Goal: Task Accomplishment & Management: Manage account settings

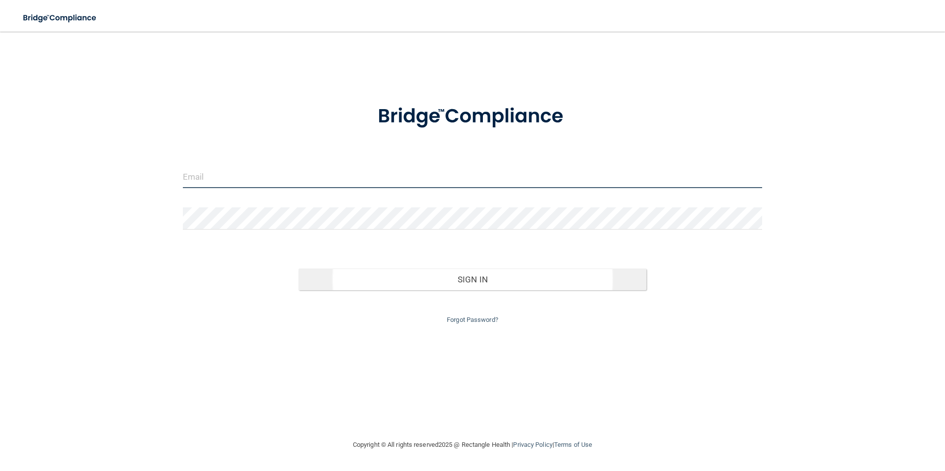
type input "[EMAIL_ADDRESS][DOMAIN_NAME]"
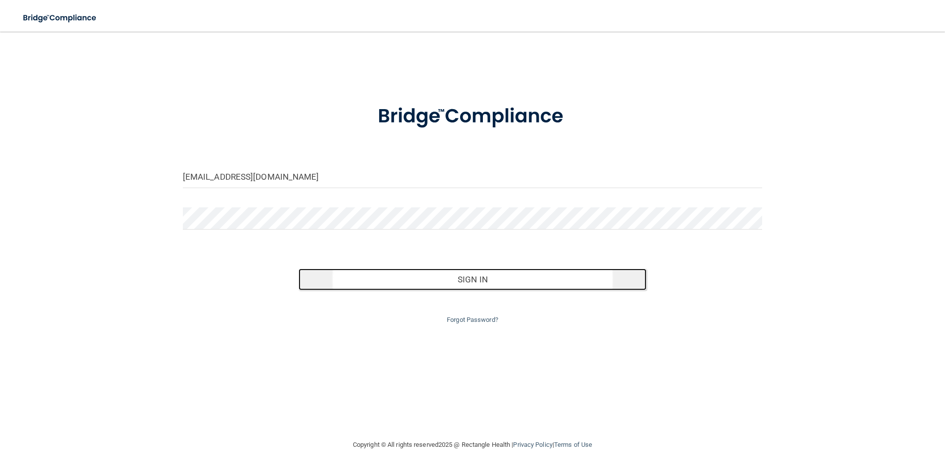
click at [469, 281] on button "Sign In" at bounding box center [472, 280] width 348 height 22
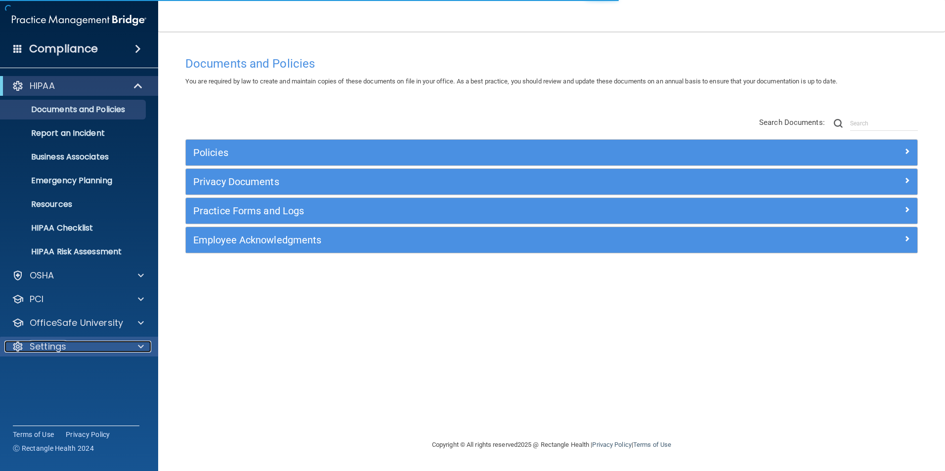
click at [62, 343] on p "Settings" at bounding box center [48, 347] width 37 height 12
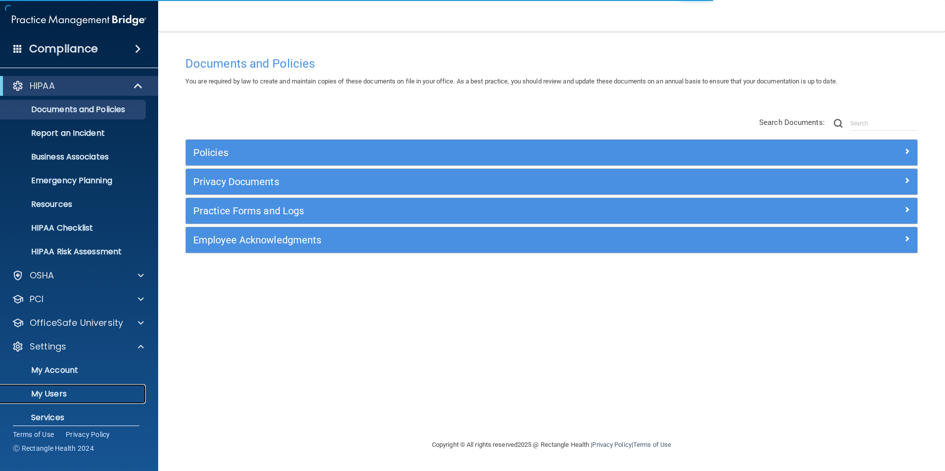
click at [52, 390] on p "My Users" at bounding box center [73, 394] width 135 height 10
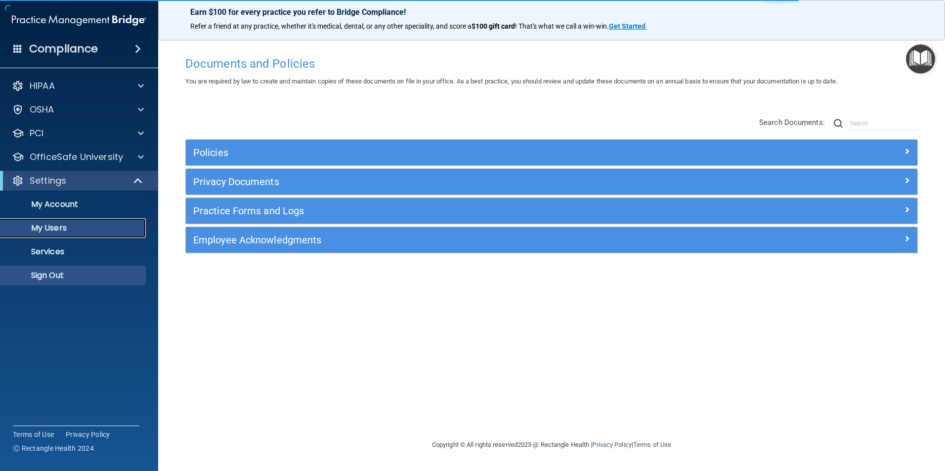
select select "20"
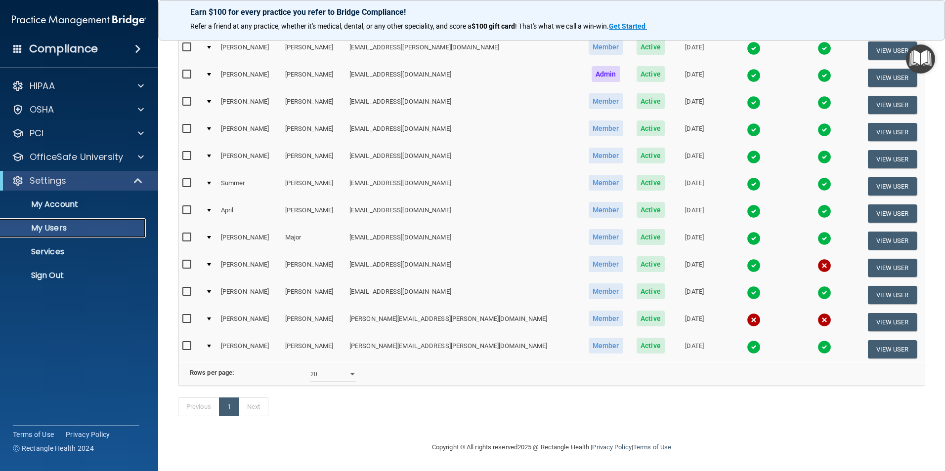
scroll to position [198, 0]
click at [878, 264] on button "View User" at bounding box center [892, 268] width 49 height 18
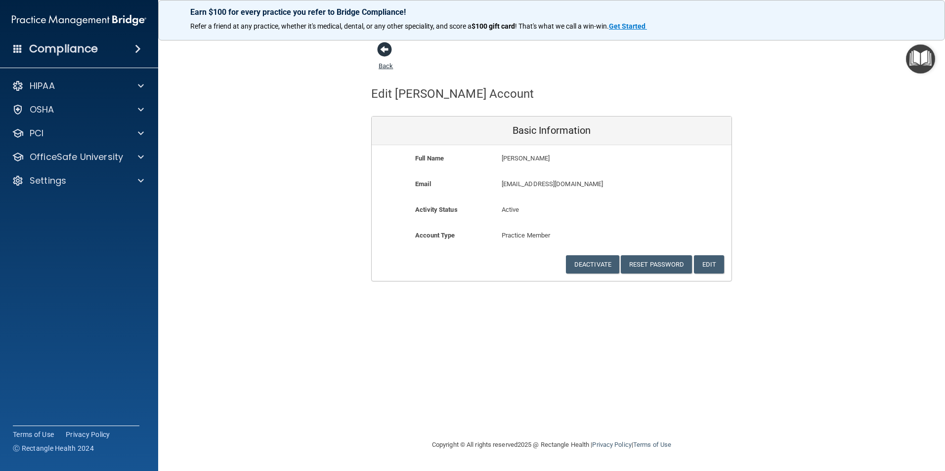
click at [387, 49] on span at bounding box center [384, 49] width 15 height 15
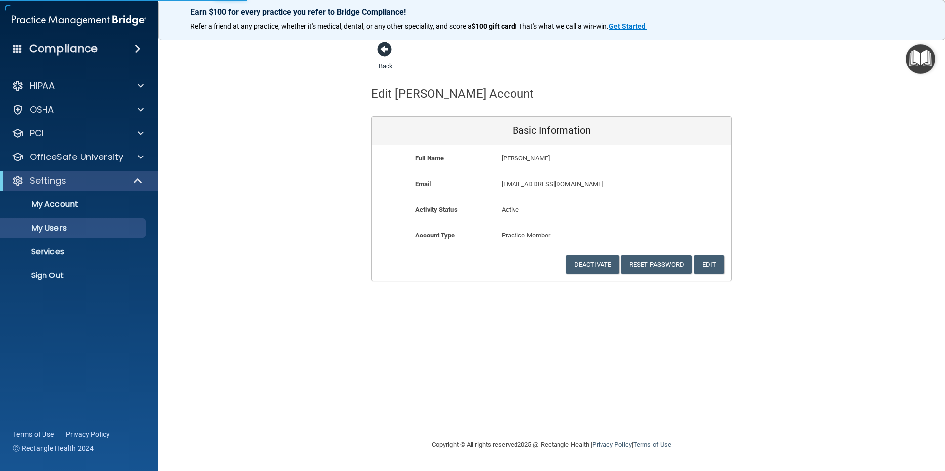
select select "20"
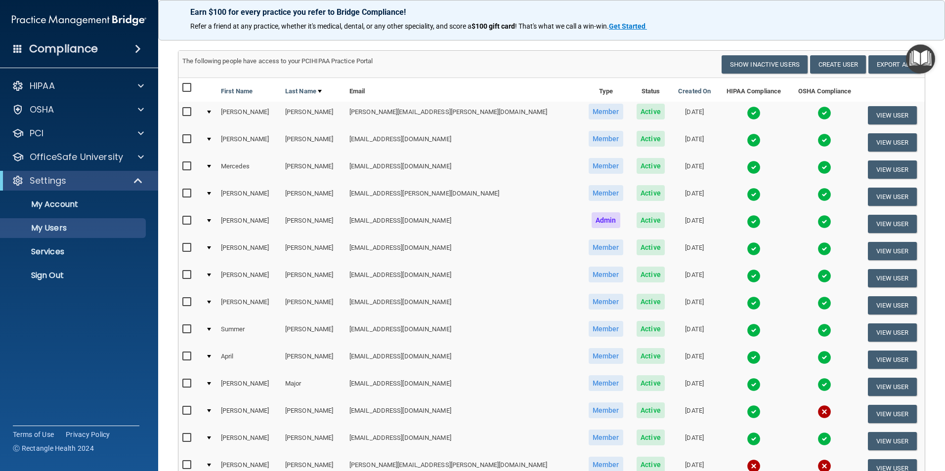
scroll to position [99, 0]
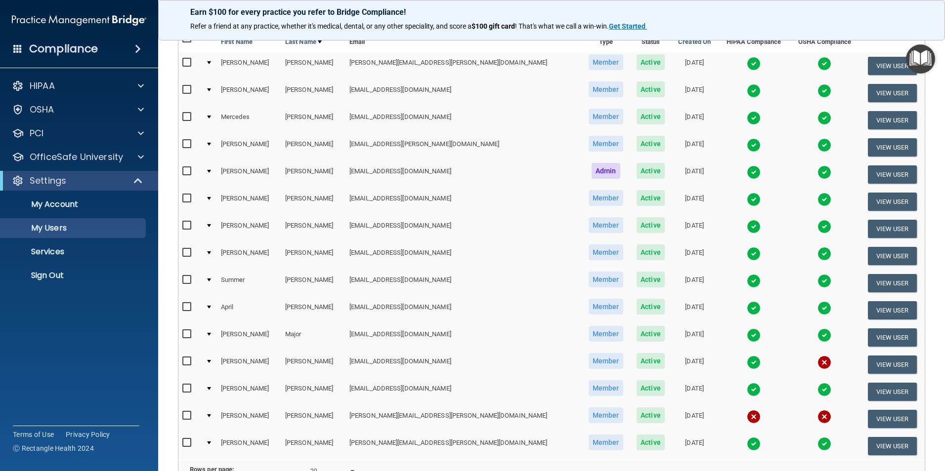
click at [184, 360] on input "checkbox" at bounding box center [187, 362] width 11 height 8
checkbox input "true"
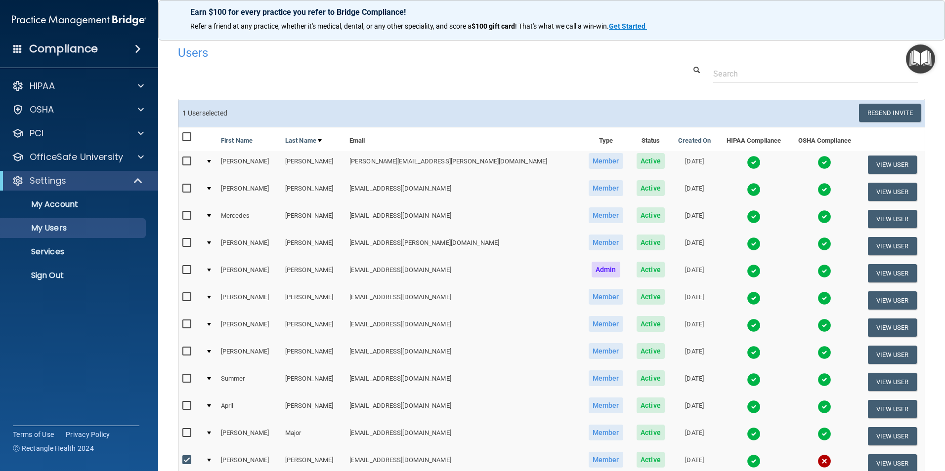
scroll to position [0, 0]
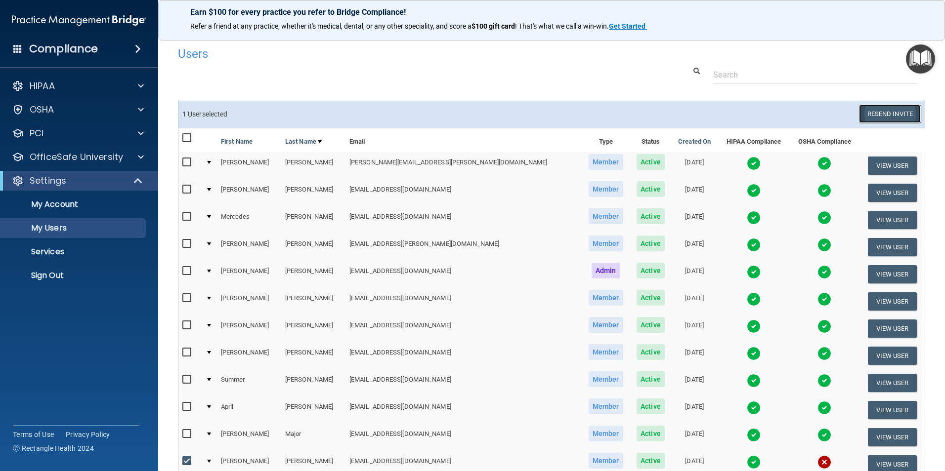
click at [877, 115] on button "Resend Invite" at bounding box center [890, 114] width 62 height 18
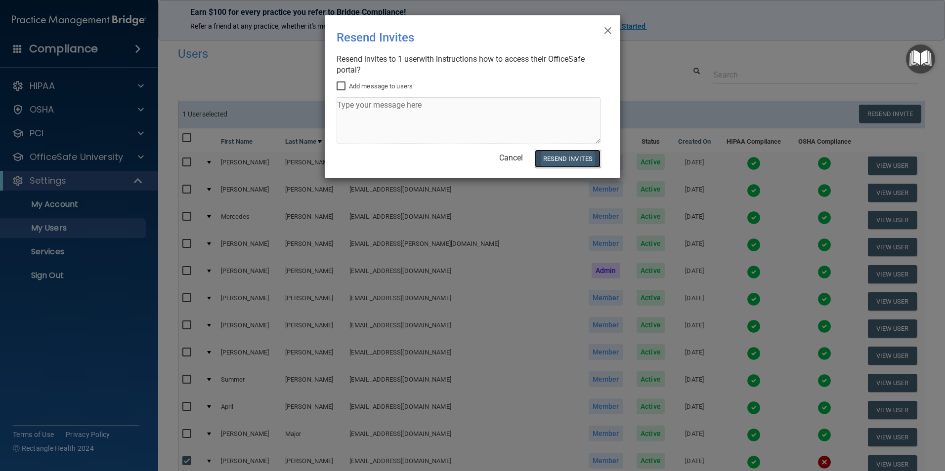
click at [564, 160] on button "Resend Invites" at bounding box center [568, 159] width 66 height 18
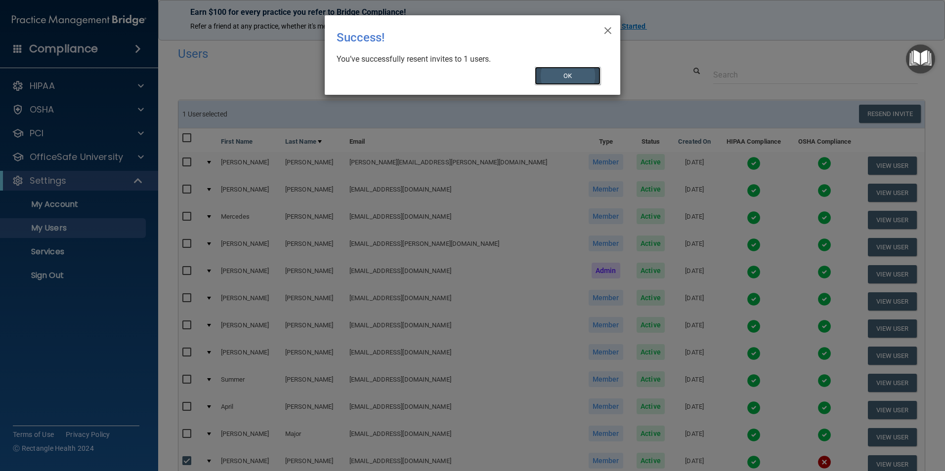
click at [568, 74] on button "OK" at bounding box center [568, 76] width 66 height 18
